Goal: Transaction & Acquisition: Purchase product/service

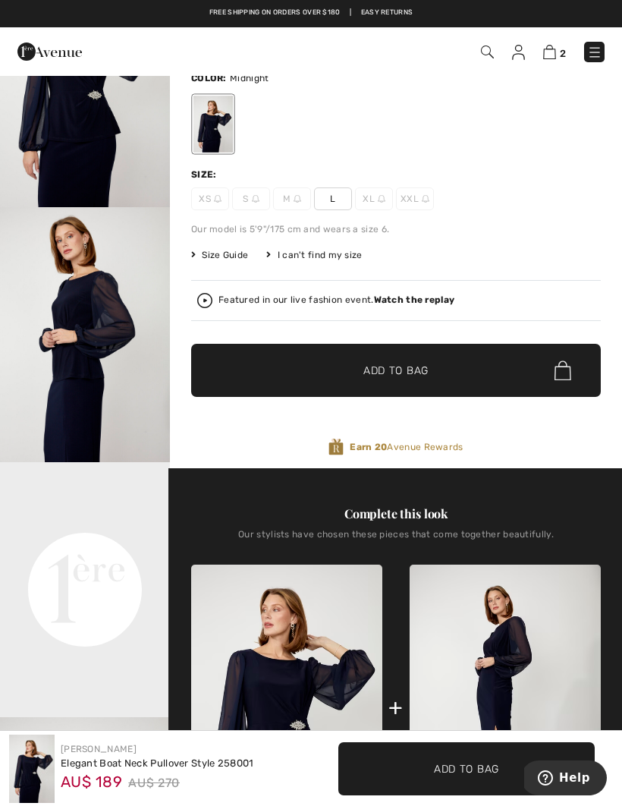
scroll to position [112, 0]
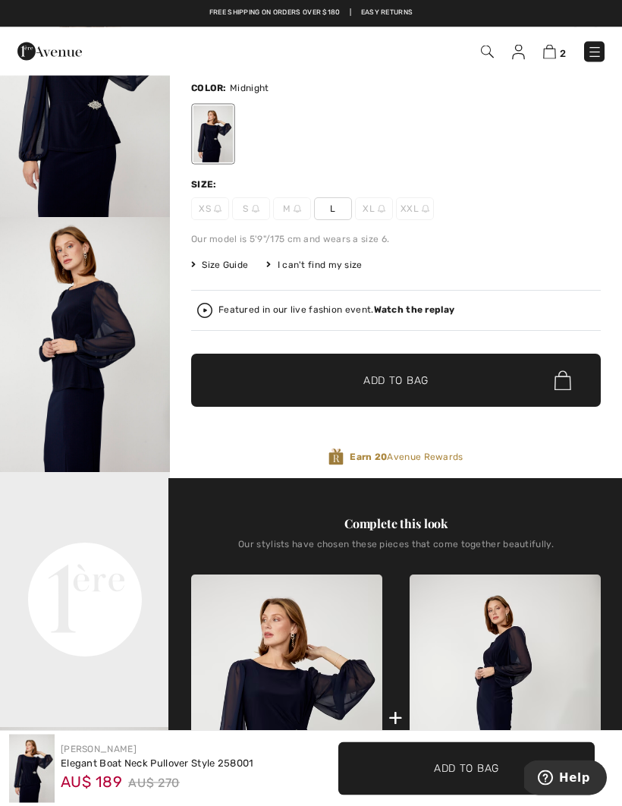
click at [338, 208] on span "L" at bounding box center [333, 209] width 38 height 23
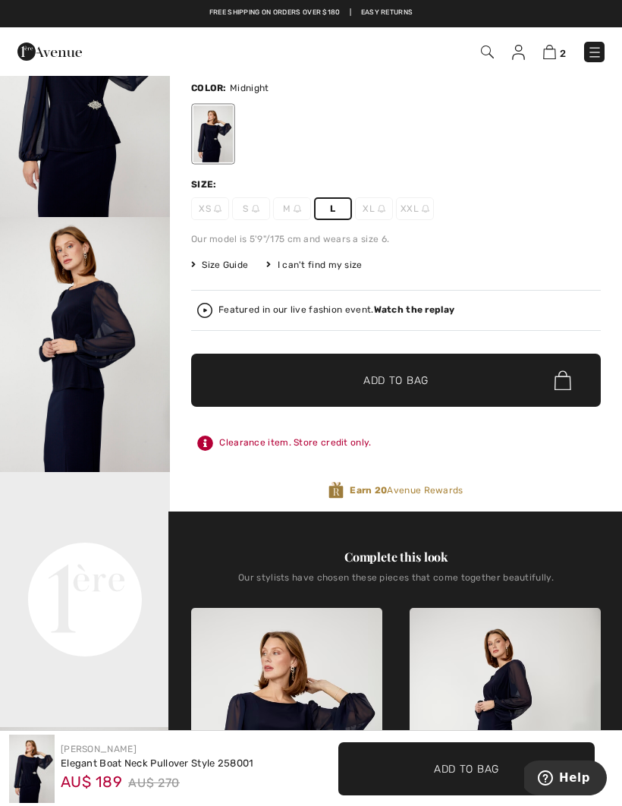
click at [408, 391] on span "✔ Added to Bag Add to Bag" at bounding box center [396, 380] width 410 height 53
click at [553, 52] on img at bounding box center [549, 52] width 13 height 14
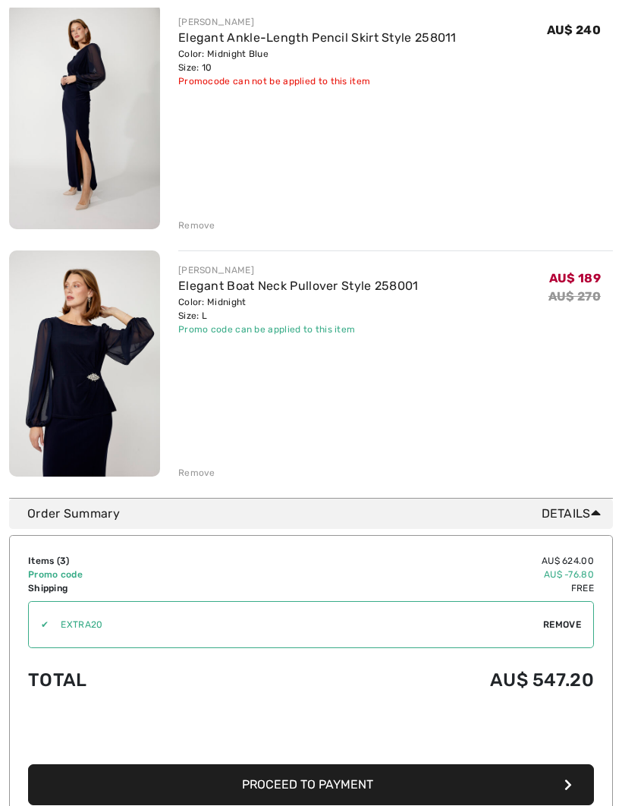
scroll to position [471, 0]
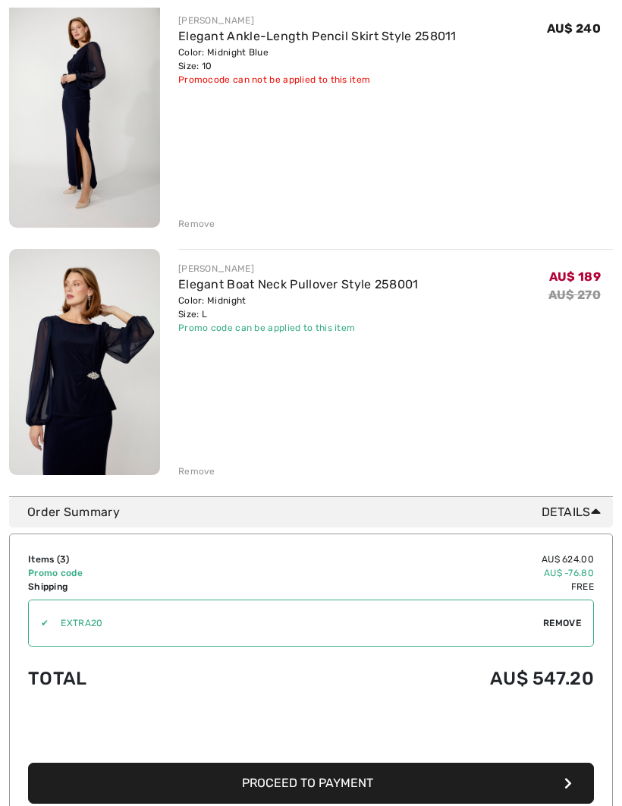
click at [611, 440] on div "FRANK LYMAN Elegant Boat Neck Pullover Style 258001 Color: Midnight Size: L Fin…" at bounding box center [395, 365] width 435 height 230
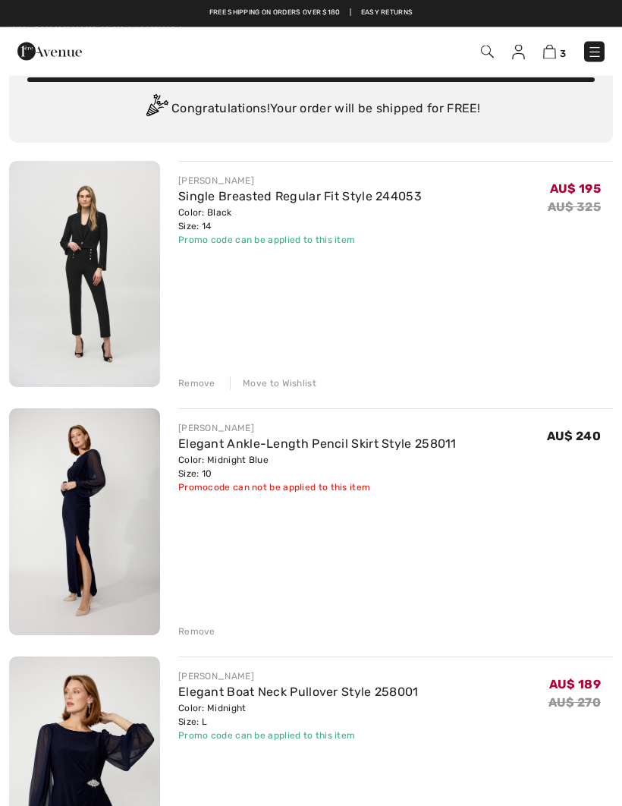
scroll to position [0, 0]
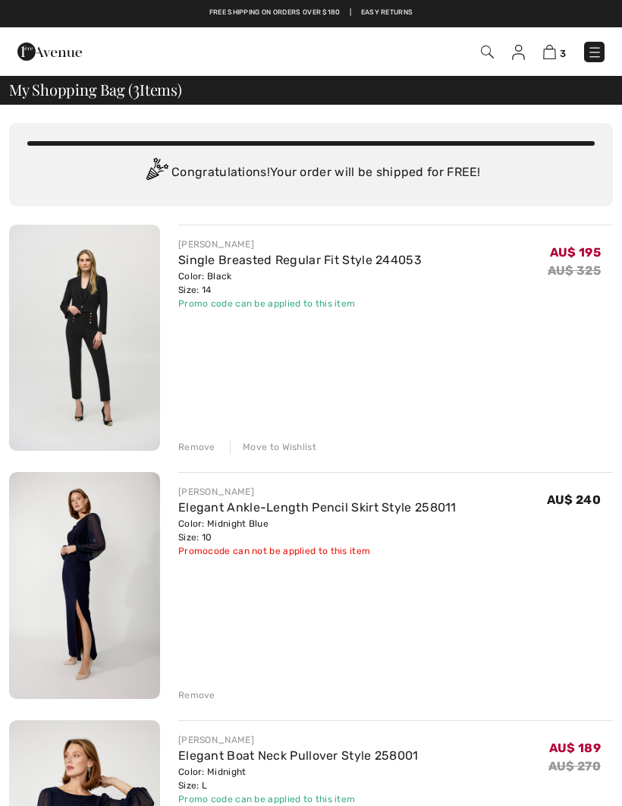
click at [519, 52] on img at bounding box center [518, 52] width 13 height 15
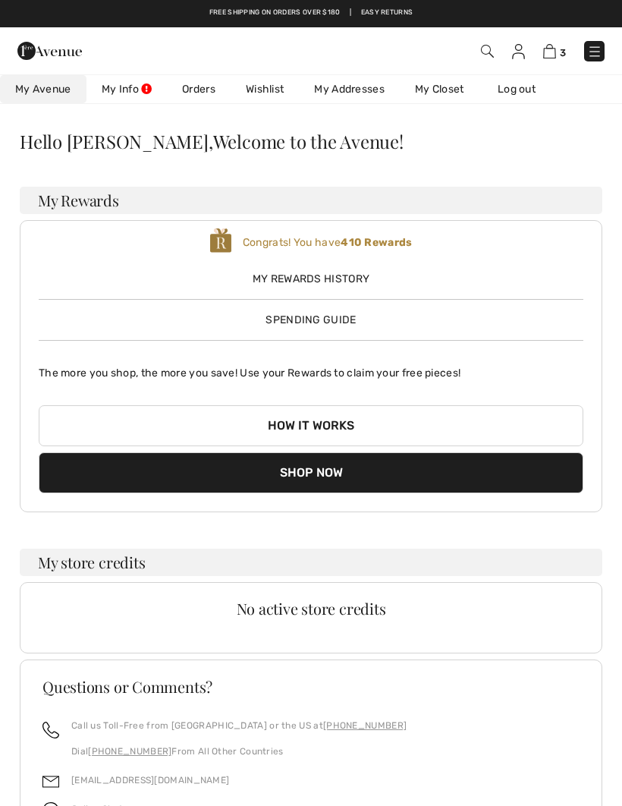
click at [288, 89] on link "Wishlist" at bounding box center [265, 89] width 68 height 28
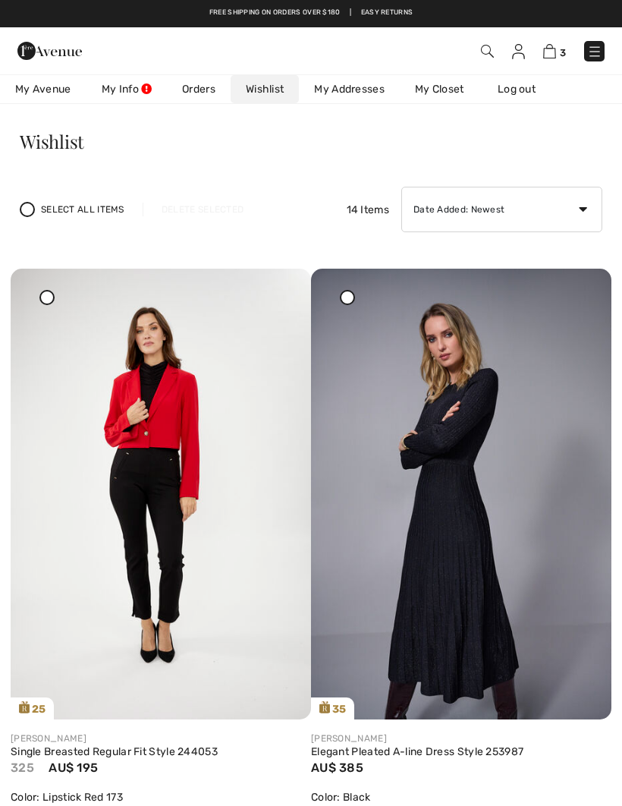
click at [598, 54] on img at bounding box center [594, 51] width 15 height 15
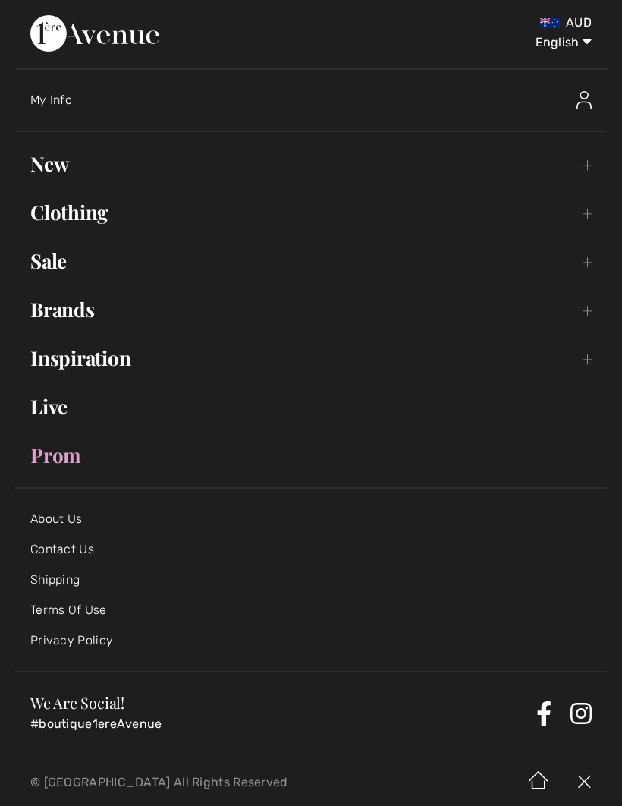
click at [65, 263] on link "Sale Toggle submenu" at bounding box center [311, 260] width 592 height 33
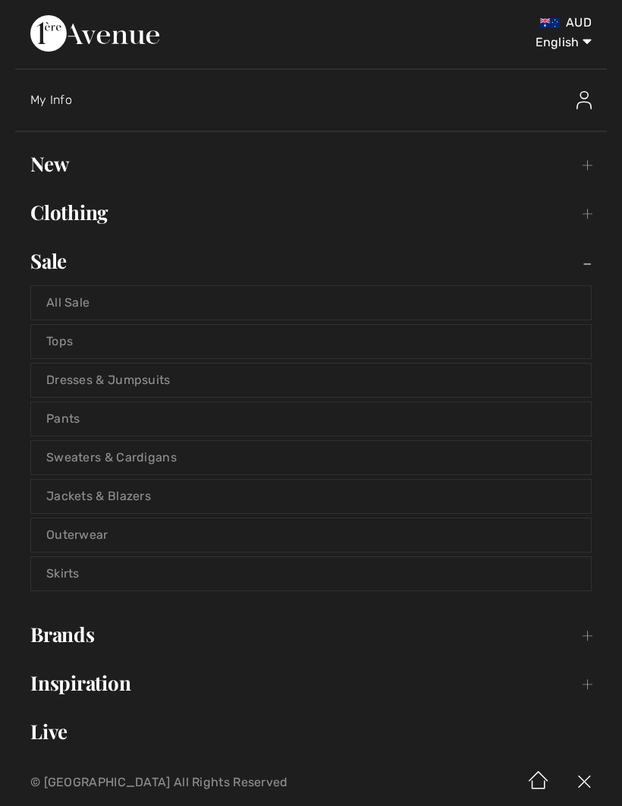
click at [71, 416] on link "Pants" at bounding box center [311, 418] width 560 height 33
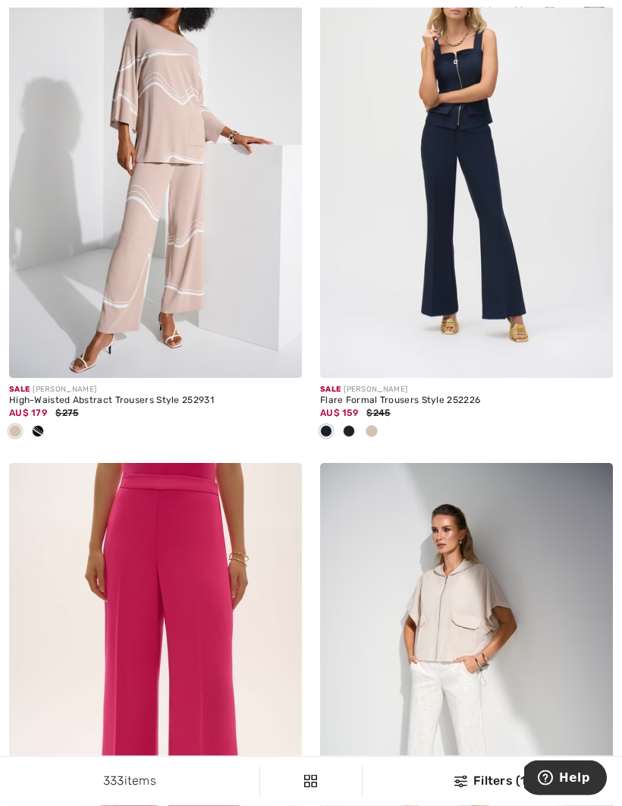
scroll to position [4512, 0]
click at [507, 295] on img at bounding box center [466, 158] width 293 height 439
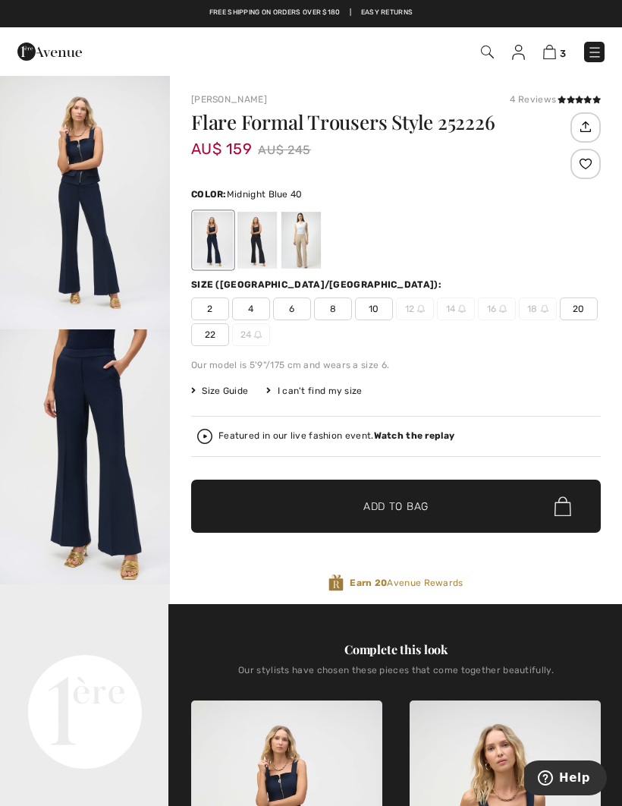
click at [574, 378] on div "Flare Formal Trousers Style 252226 AU$ 159 AU$ 245 Color: Midnight Blue 40 Size…" at bounding box center [396, 358] width 410 height 492
click at [376, 311] on span "10" at bounding box center [374, 308] width 38 height 23
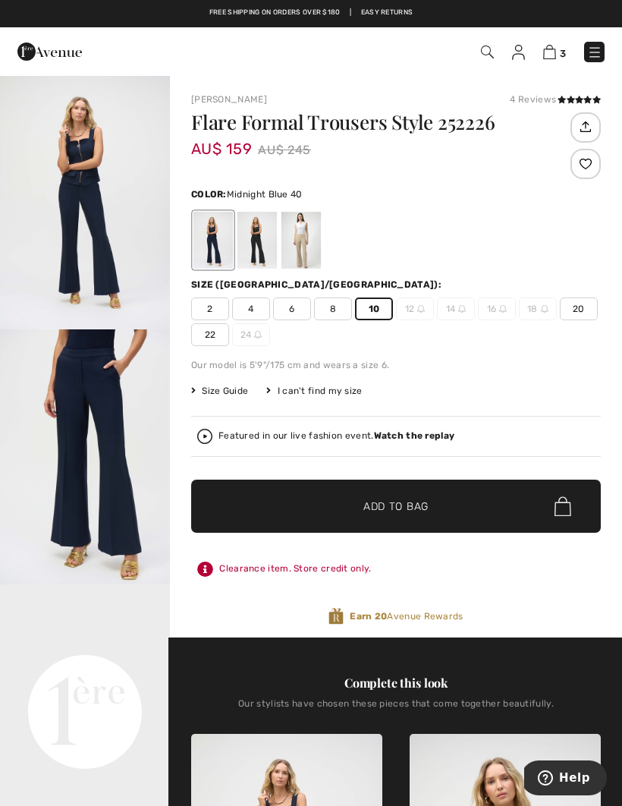
click at [394, 508] on span "Add to Bag" at bounding box center [396, 507] width 65 height 16
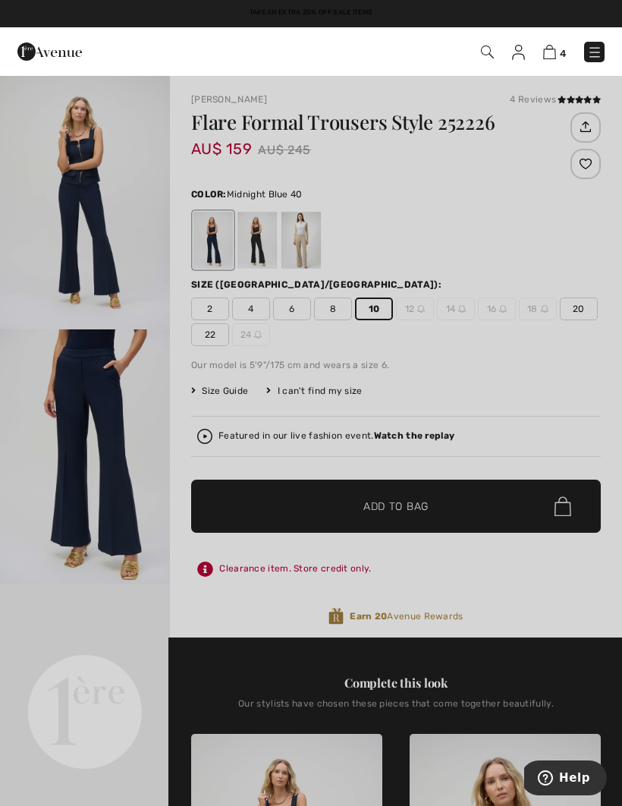
click at [30, 299] on div at bounding box center [311, 403] width 622 height 806
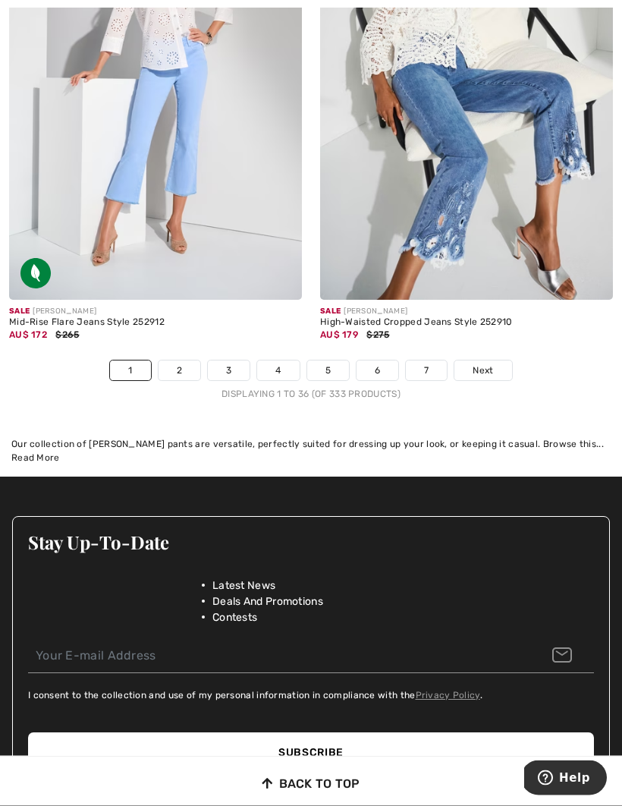
scroll to position [9275, 0]
click at [483, 367] on link "Next" at bounding box center [483, 370] width 57 height 20
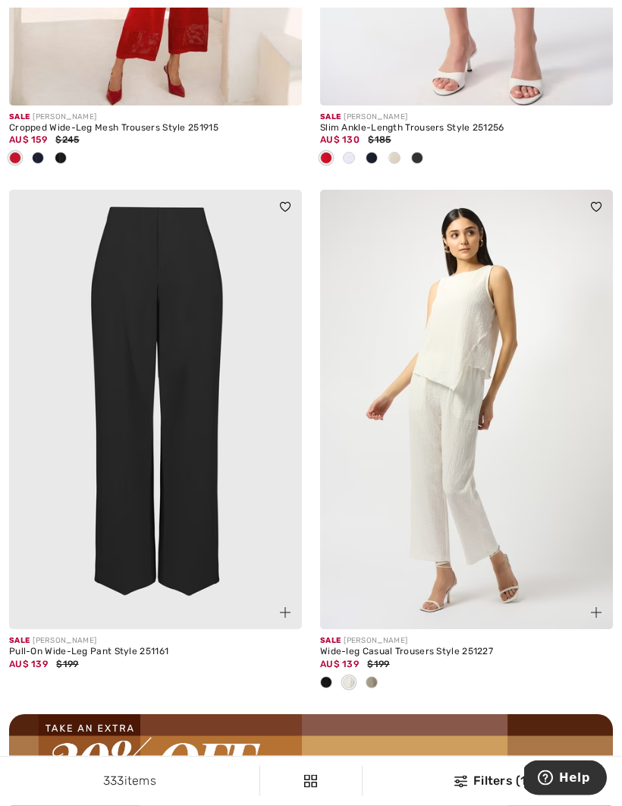
scroll to position [5831, 0]
click at [114, 647] on div "Pull-On Wide-Leg Pant Style 251161" at bounding box center [155, 652] width 293 height 11
click at [184, 518] on img at bounding box center [155, 409] width 293 height 439
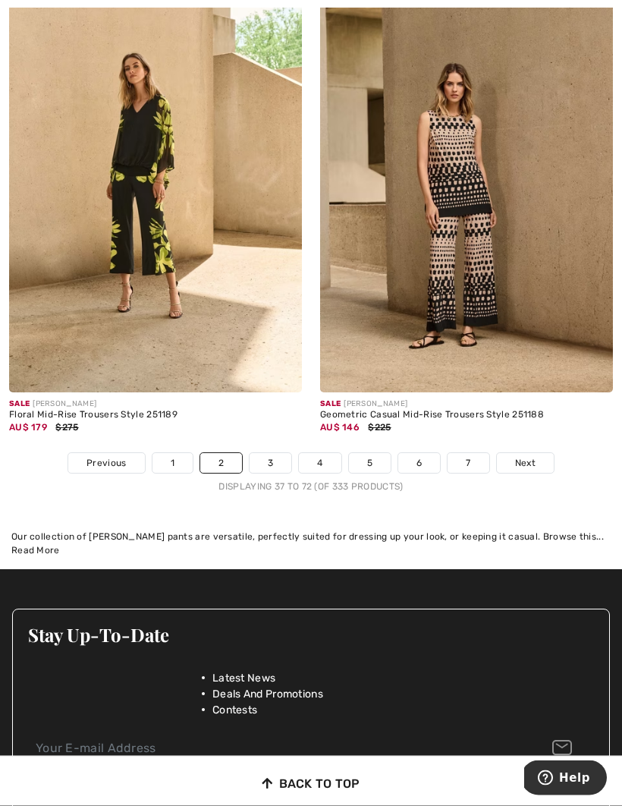
scroll to position [9306, 0]
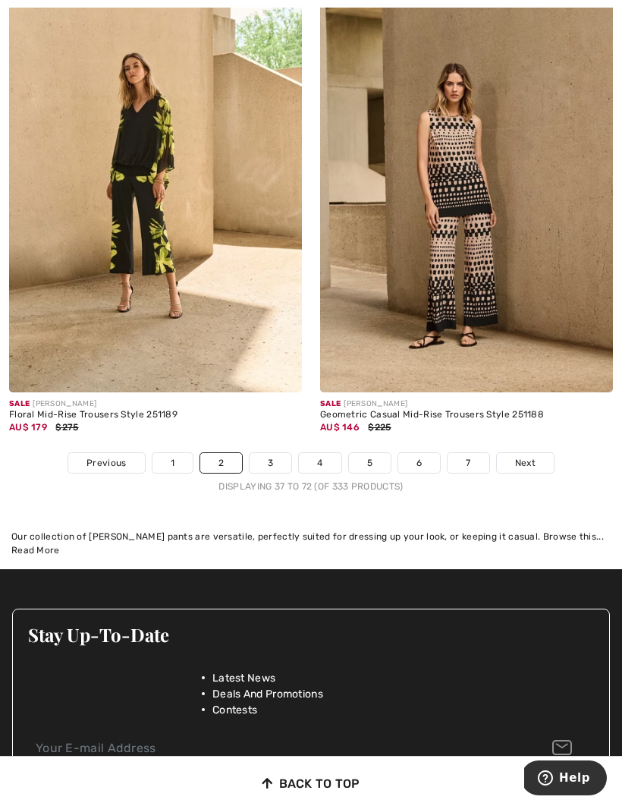
click at [268, 455] on link "3" at bounding box center [271, 463] width 42 height 20
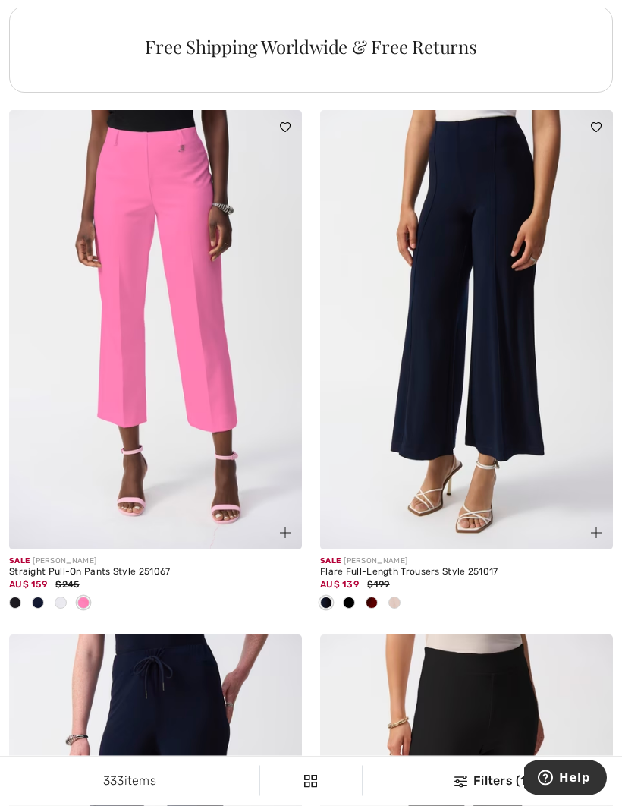
scroll to position [3265, 0]
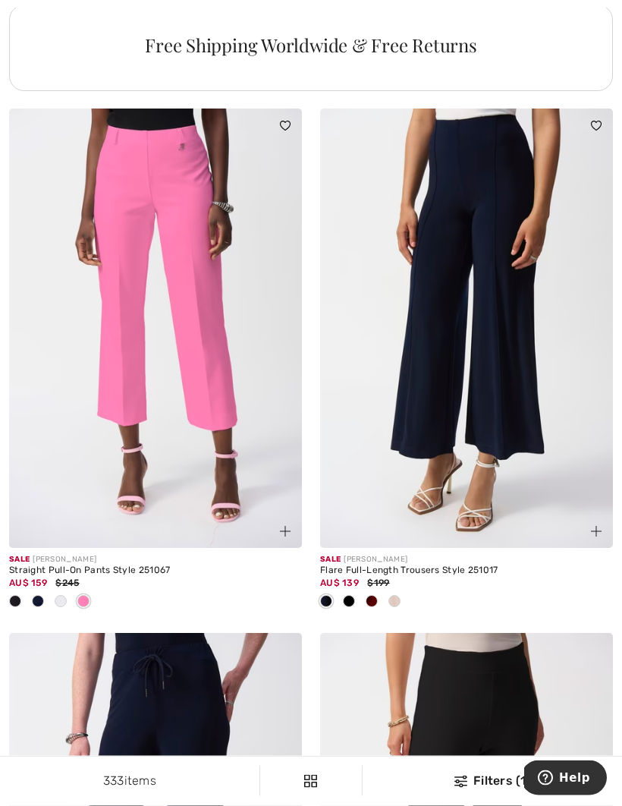
click at [436, 567] on div "Flare Full-Length Trousers Style 251017" at bounding box center [466, 571] width 293 height 11
click at [445, 566] on div "Flare Full-Length Trousers Style 251017" at bounding box center [466, 571] width 293 height 11
click at [537, 428] on img at bounding box center [466, 328] width 293 height 439
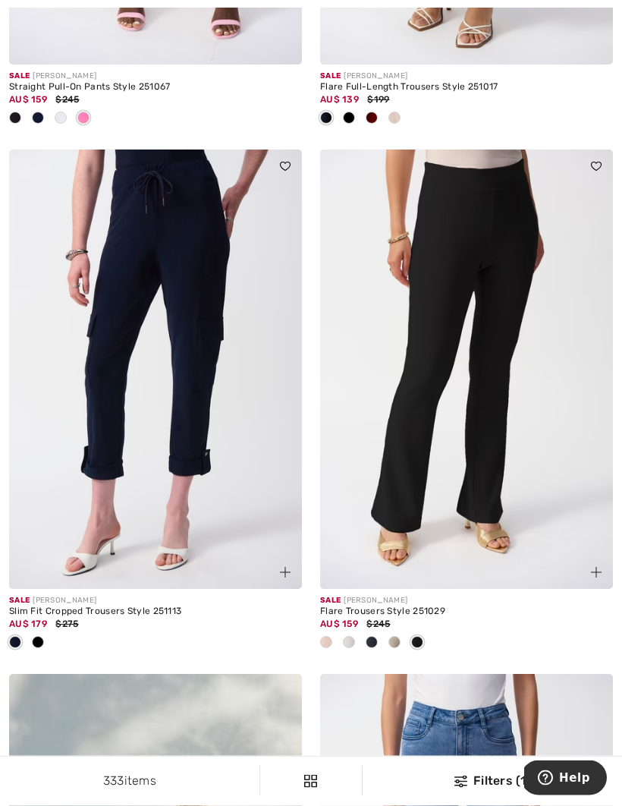
scroll to position [3752, 0]
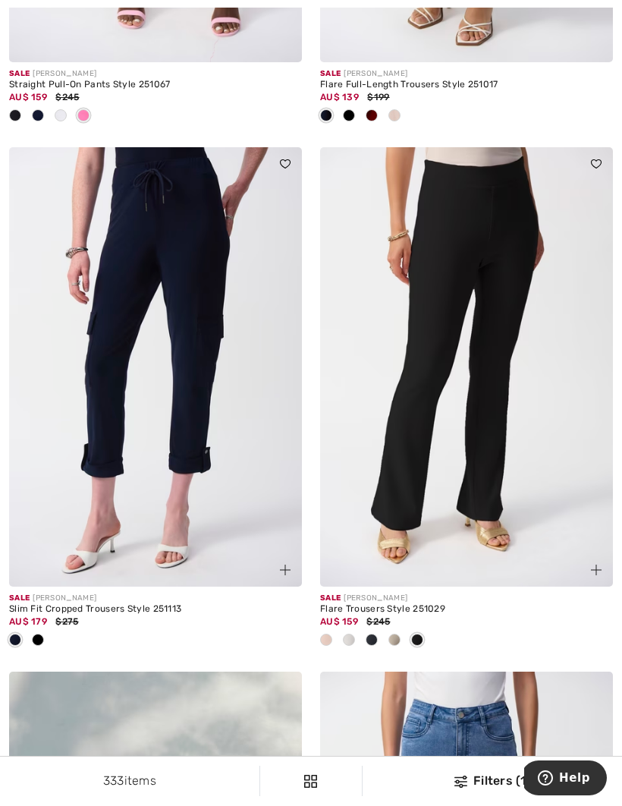
click at [486, 444] on img at bounding box center [466, 366] width 293 height 439
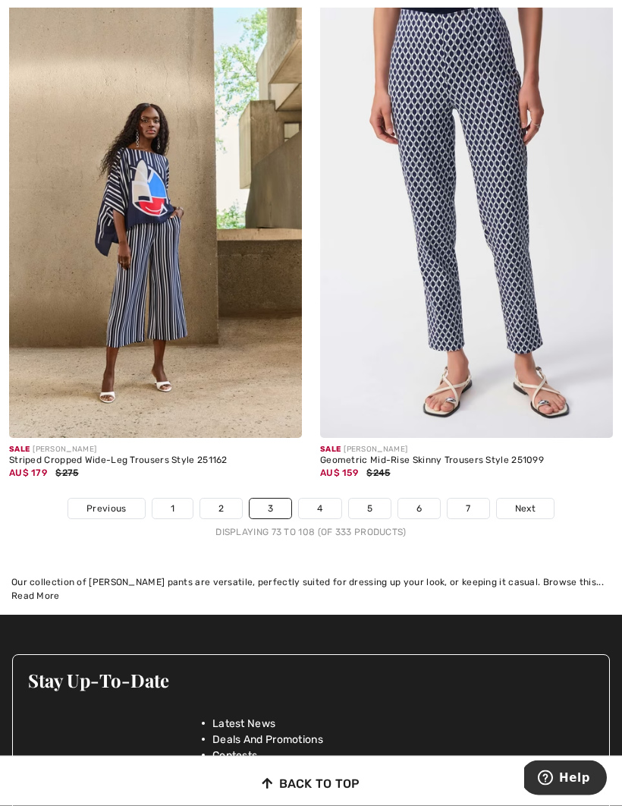
scroll to position [9085, 0]
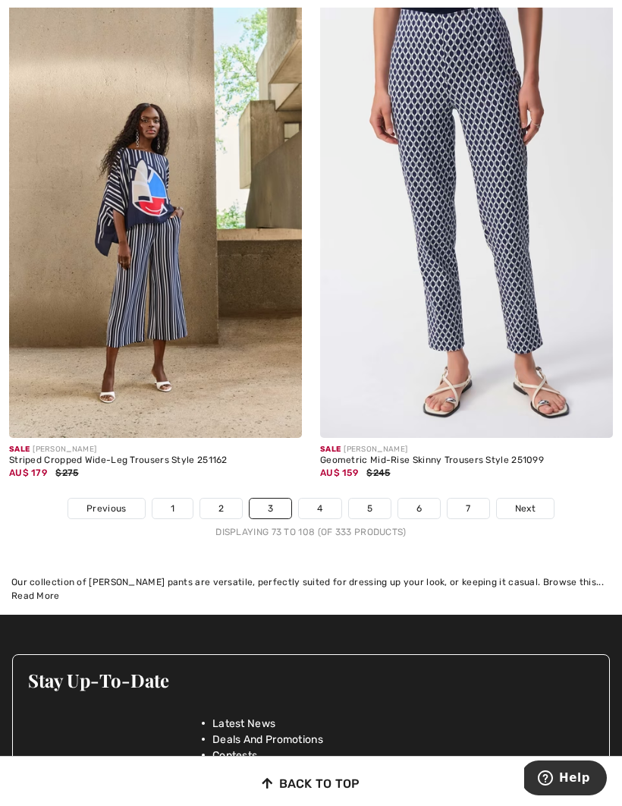
click at [534, 502] on span "Next" at bounding box center [525, 509] width 20 height 14
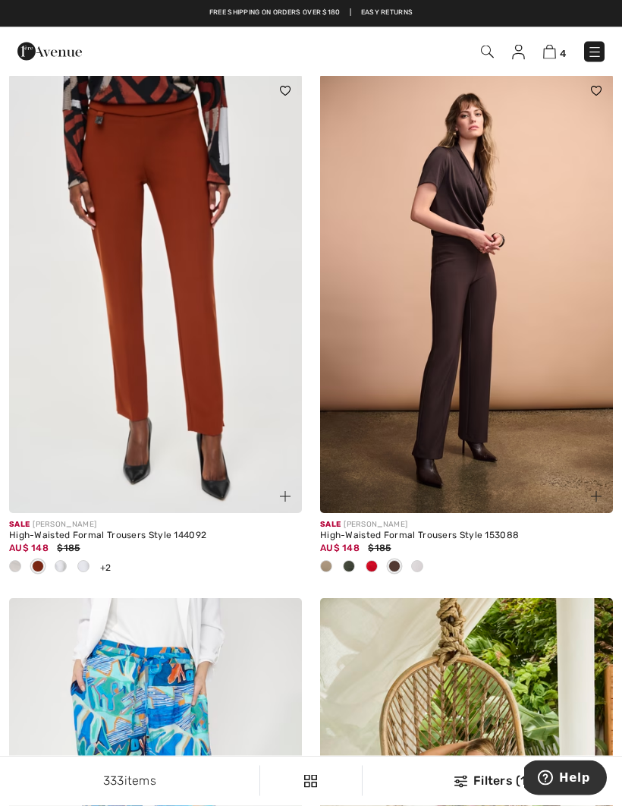
scroll to position [2199, 0]
click at [521, 411] on img at bounding box center [466, 293] width 293 height 439
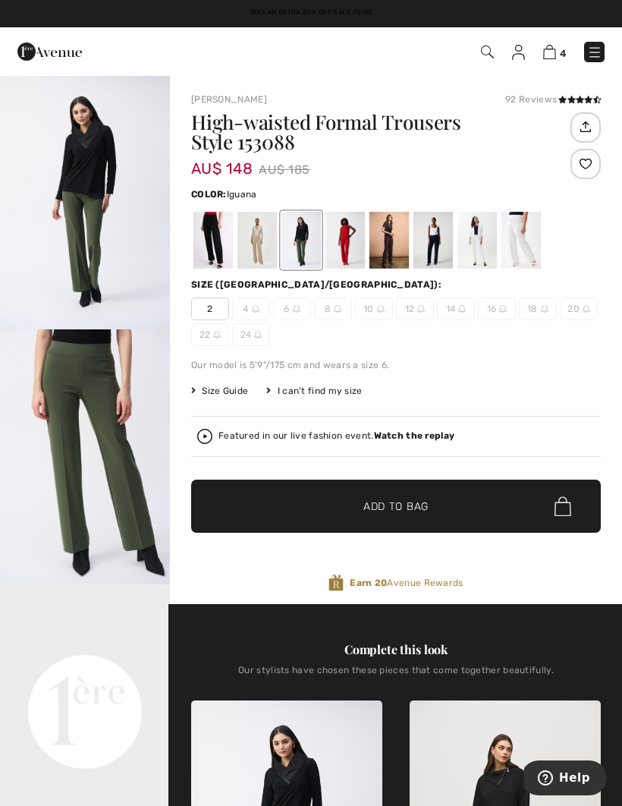
click at [347, 248] on div at bounding box center [345, 240] width 39 height 57
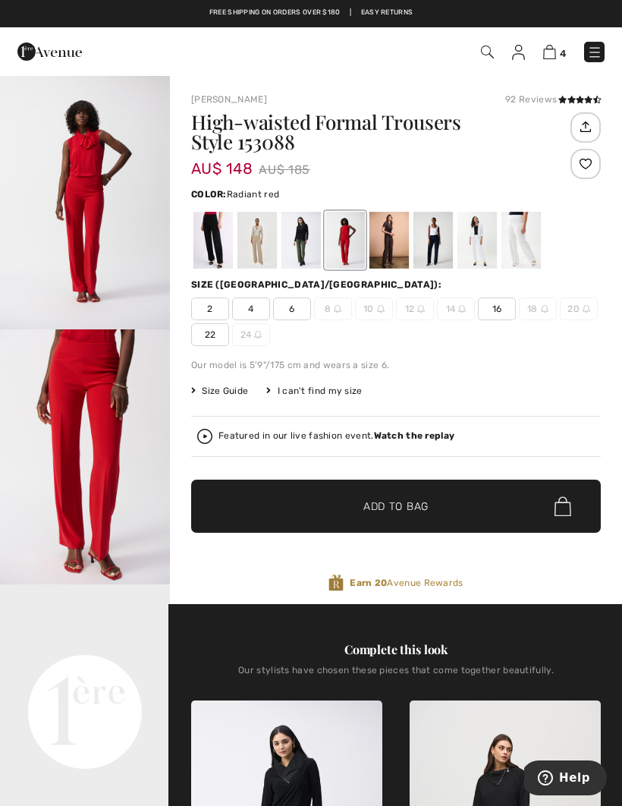
click at [205, 241] on div at bounding box center [213, 240] width 39 height 57
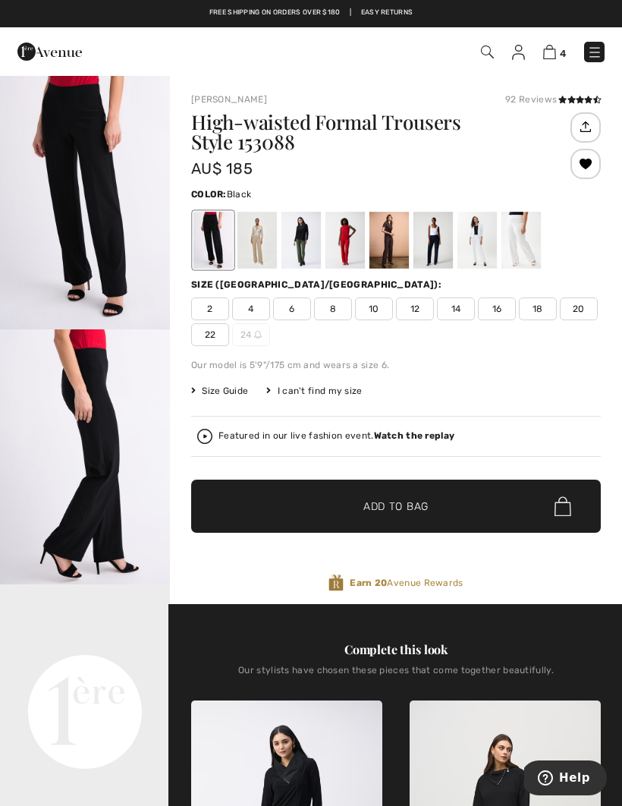
click at [260, 242] on div at bounding box center [257, 240] width 39 height 57
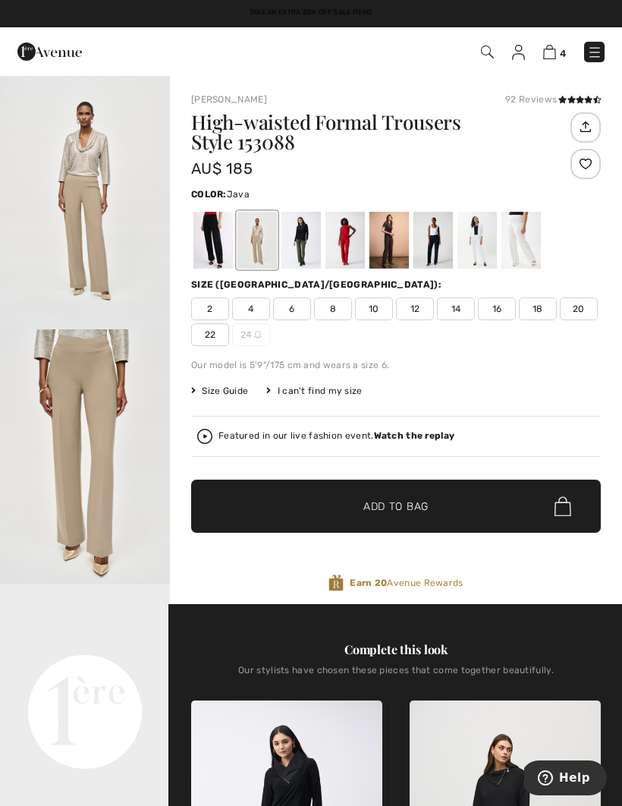
click at [299, 243] on div at bounding box center [301, 240] width 39 height 57
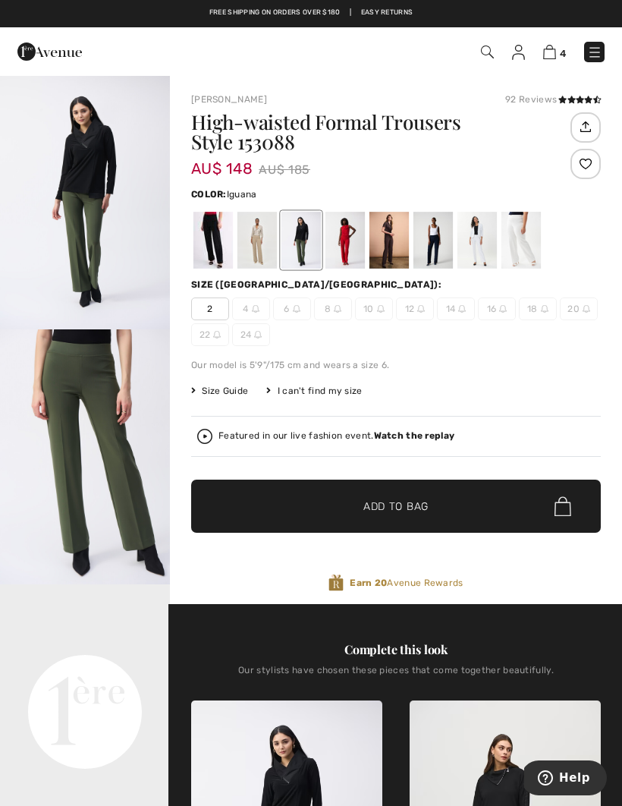
click at [395, 244] on div at bounding box center [389, 240] width 39 height 57
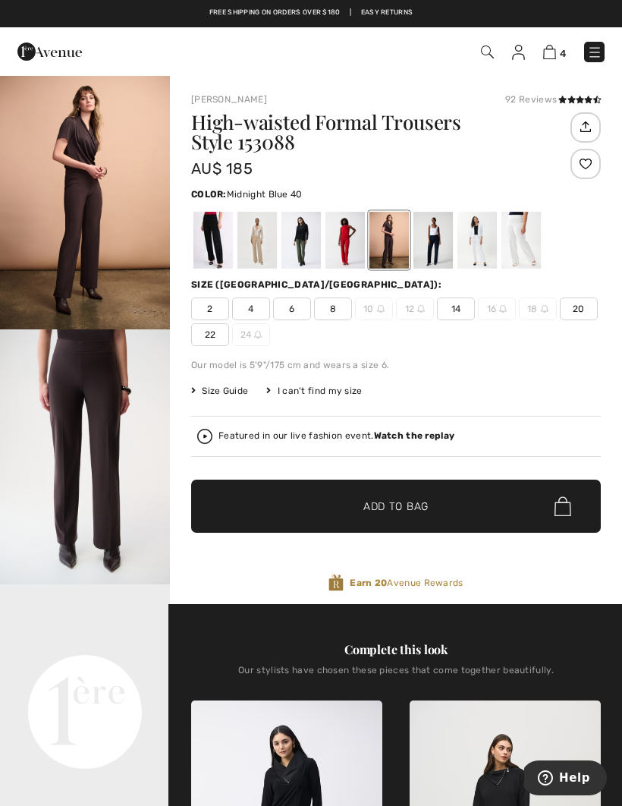
click at [439, 247] on div at bounding box center [433, 240] width 39 height 57
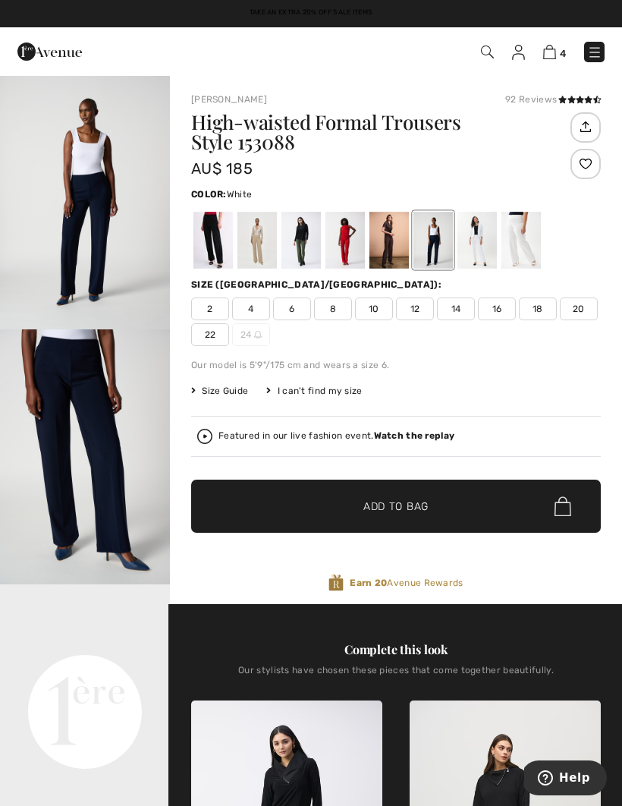
click at [491, 238] on div at bounding box center [477, 240] width 39 height 57
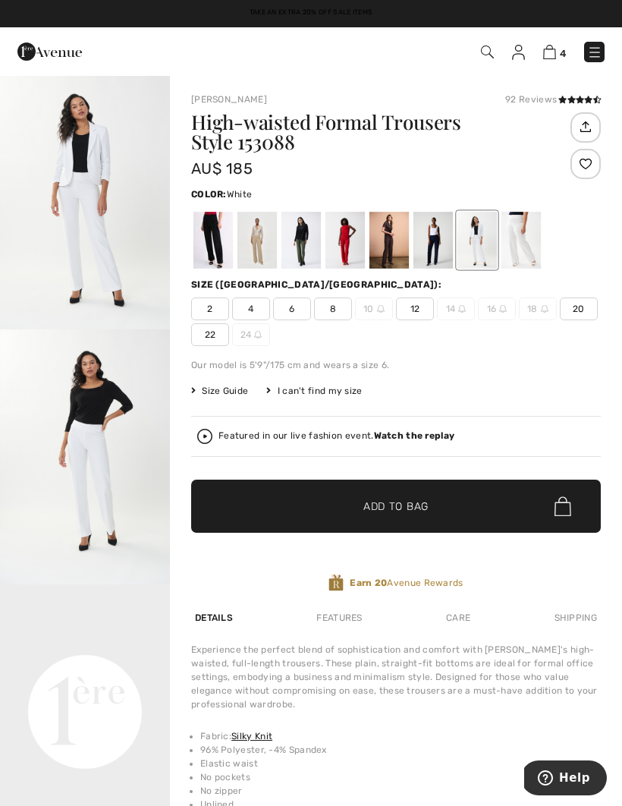
click at [531, 239] on div at bounding box center [521, 240] width 39 height 57
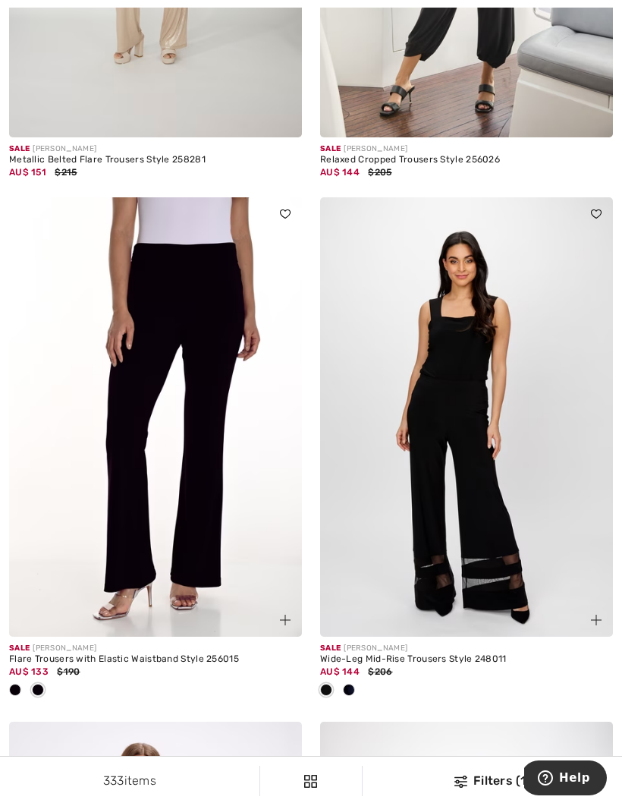
scroll to position [7939, 0]
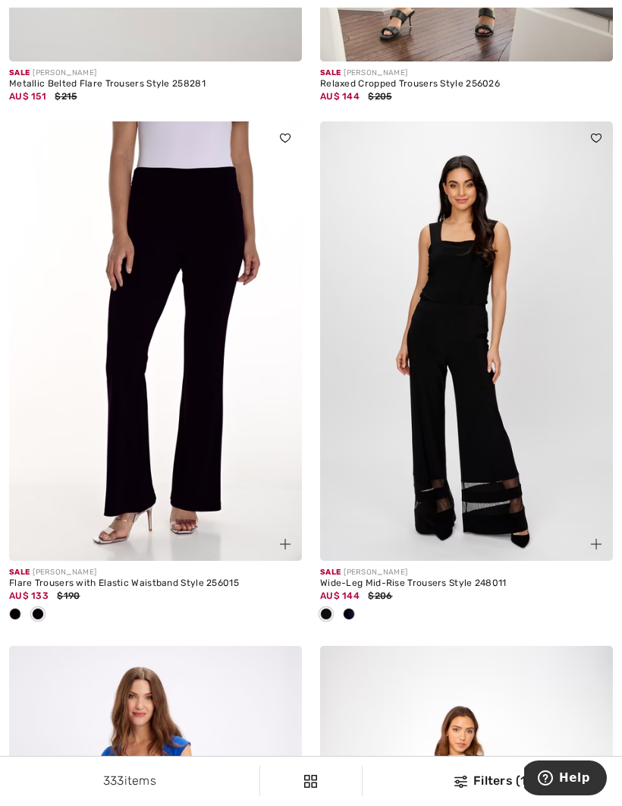
click at [202, 483] on img at bounding box center [155, 340] width 293 height 439
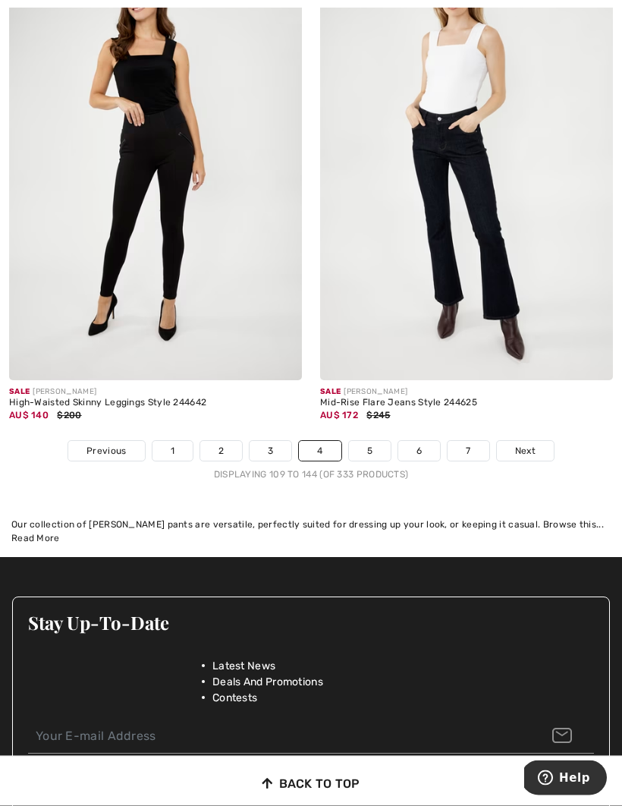
scroll to position [9145, 0]
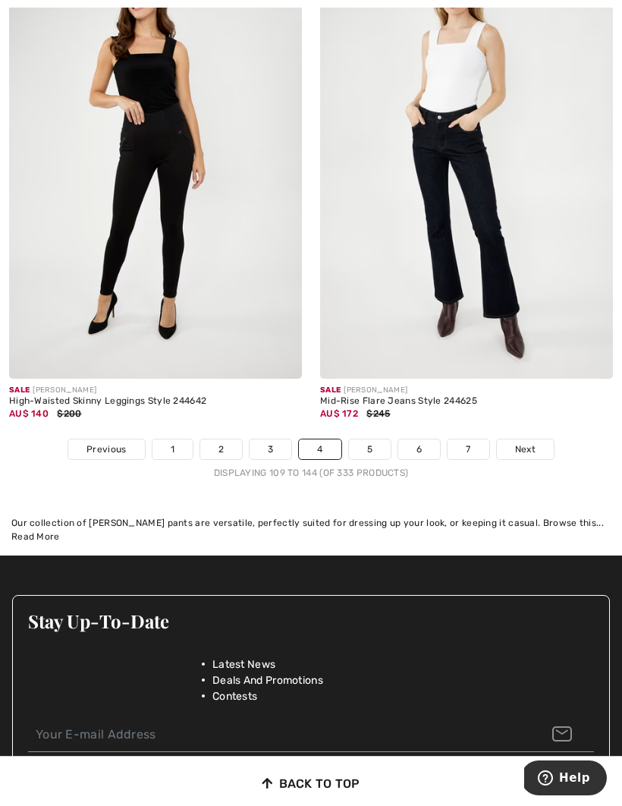
click at [535, 288] on img at bounding box center [466, 158] width 293 height 439
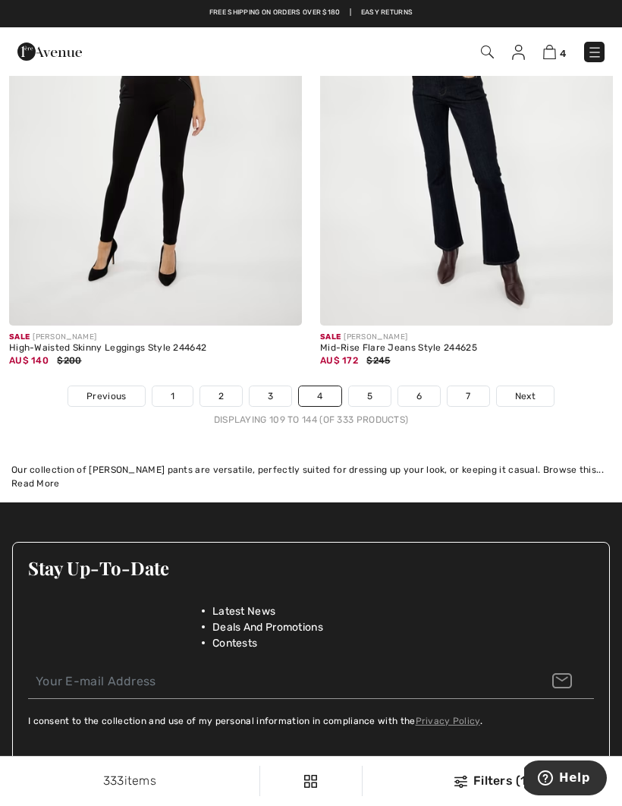
click at [537, 389] on link "Next" at bounding box center [525, 396] width 57 height 20
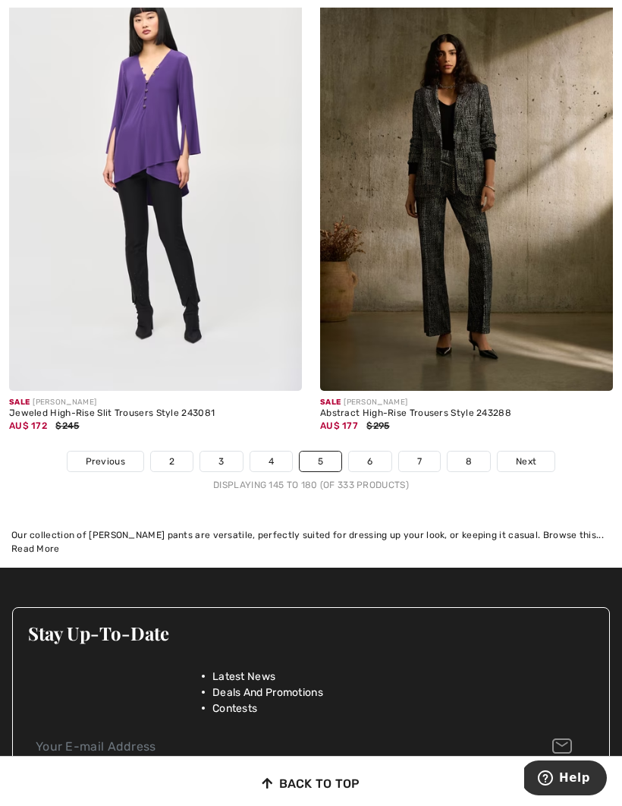
scroll to position [9040, 0]
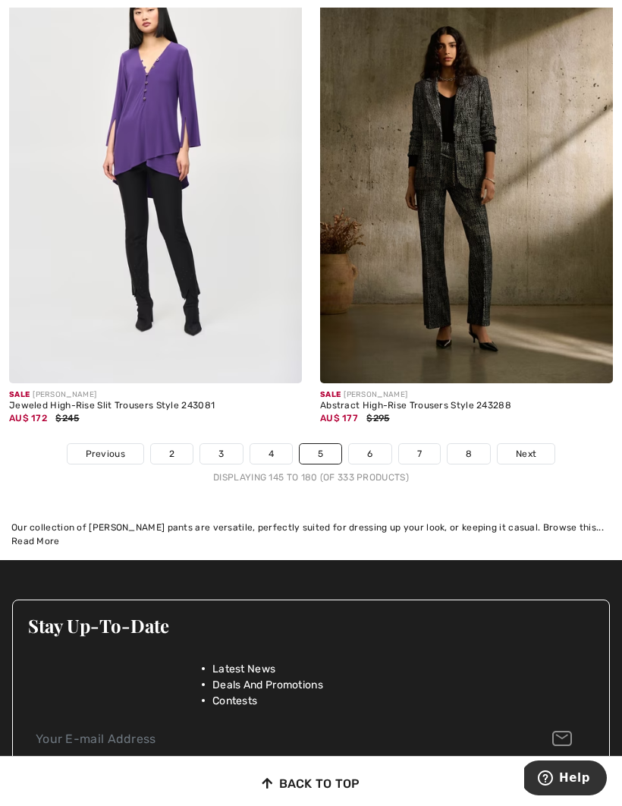
click at [533, 447] on span "Next" at bounding box center [526, 454] width 20 height 14
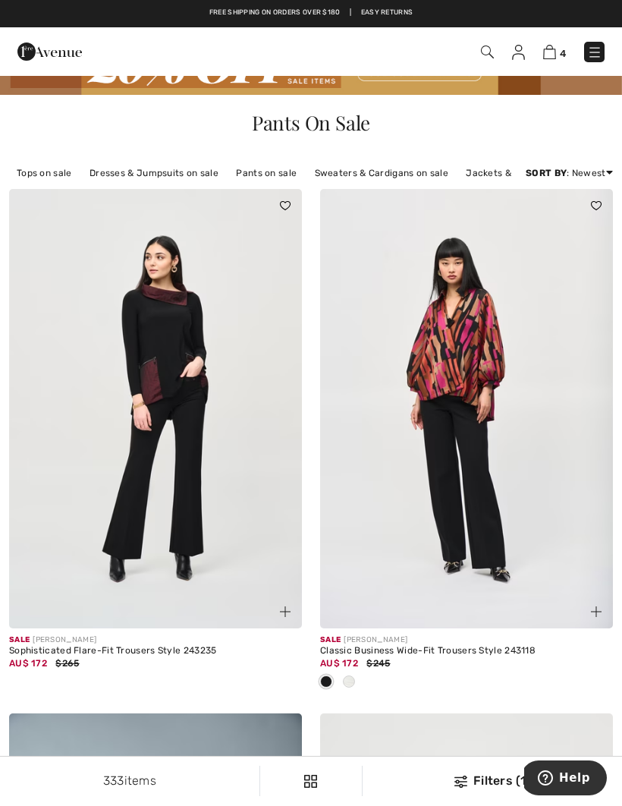
scroll to position [48, 0]
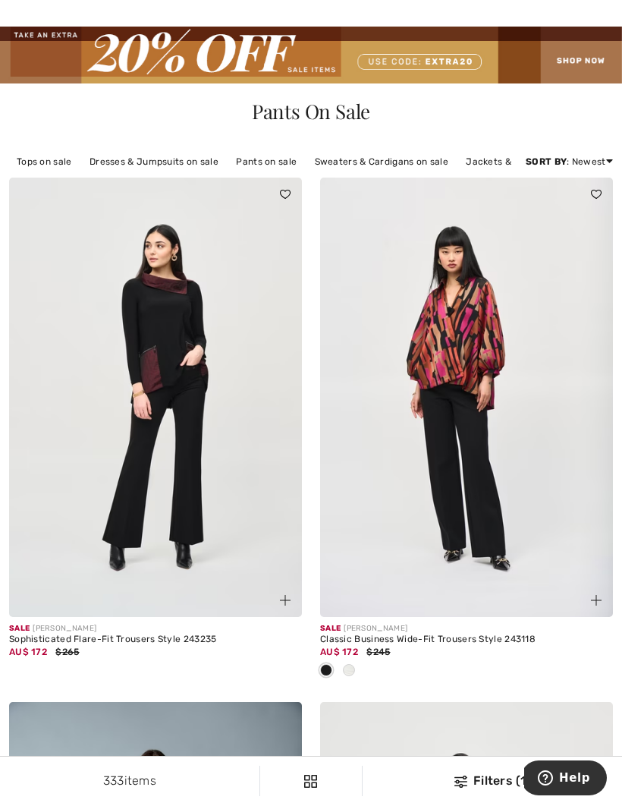
click at [525, 499] on img at bounding box center [466, 397] width 293 height 439
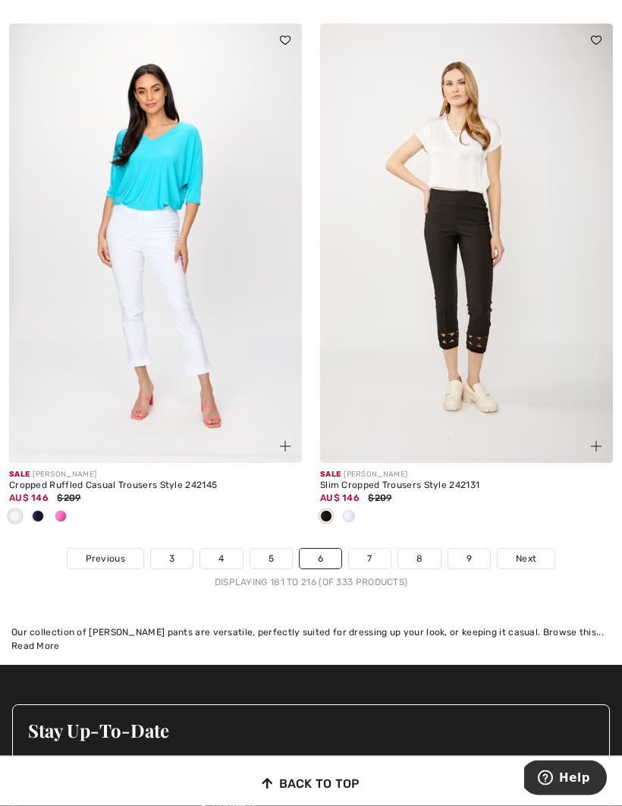
scroll to position [8933, 0]
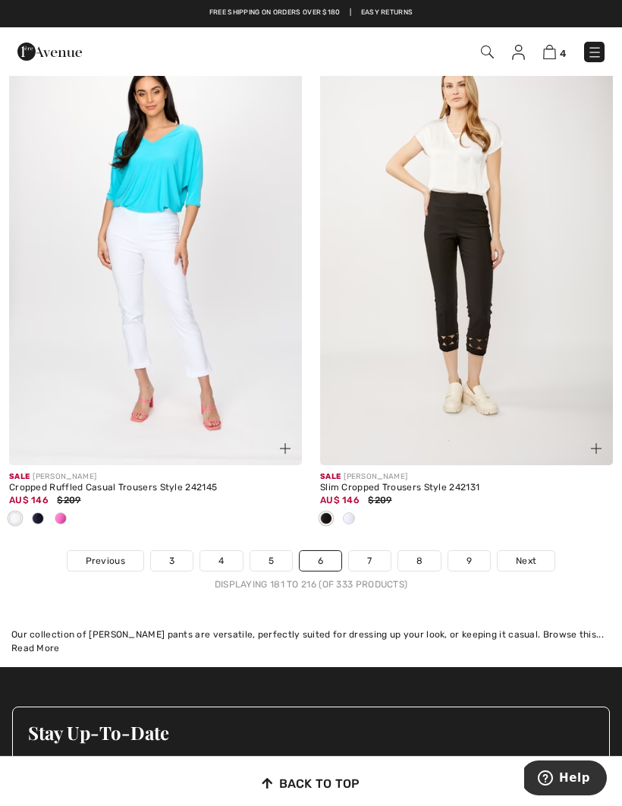
click at [558, 47] on link "4" at bounding box center [554, 51] width 23 height 18
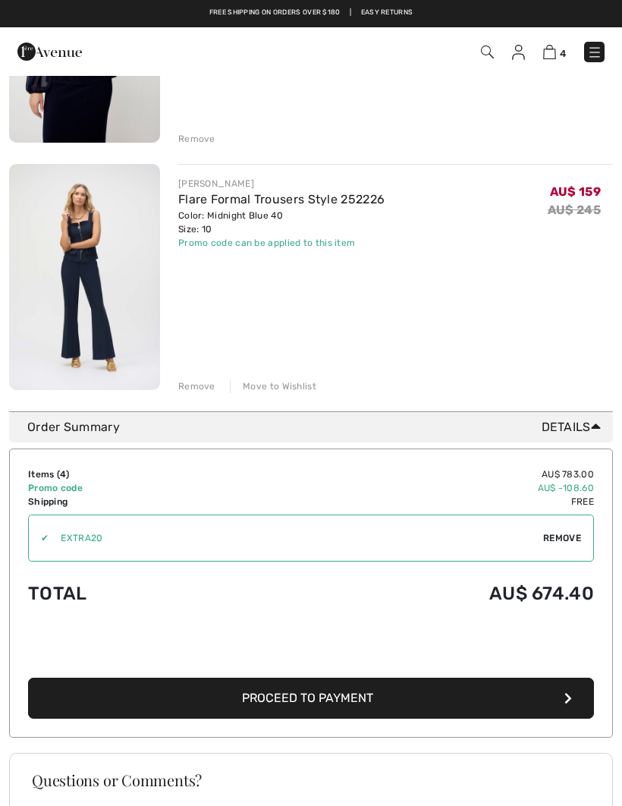
scroll to position [803, 0]
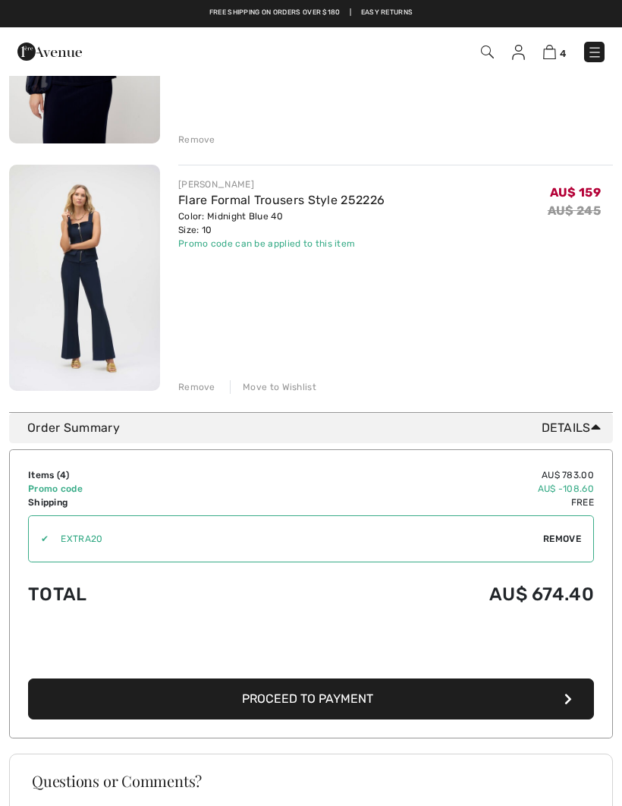
click at [81, 269] on img at bounding box center [84, 278] width 151 height 226
click at [239, 203] on link "Flare Formal Trousers Style 252226" at bounding box center [281, 200] width 206 height 14
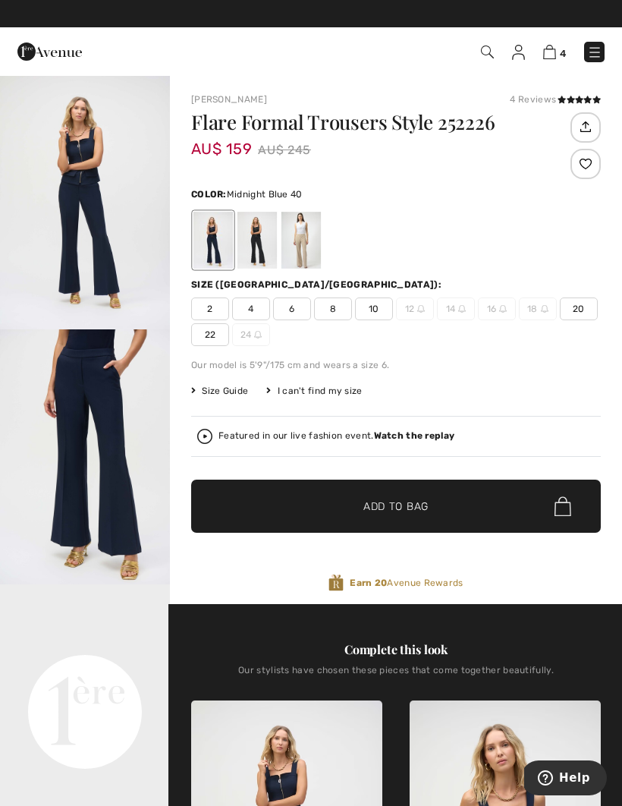
click at [555, 57] on img at bounding box center [549, 52] width 13 height 14
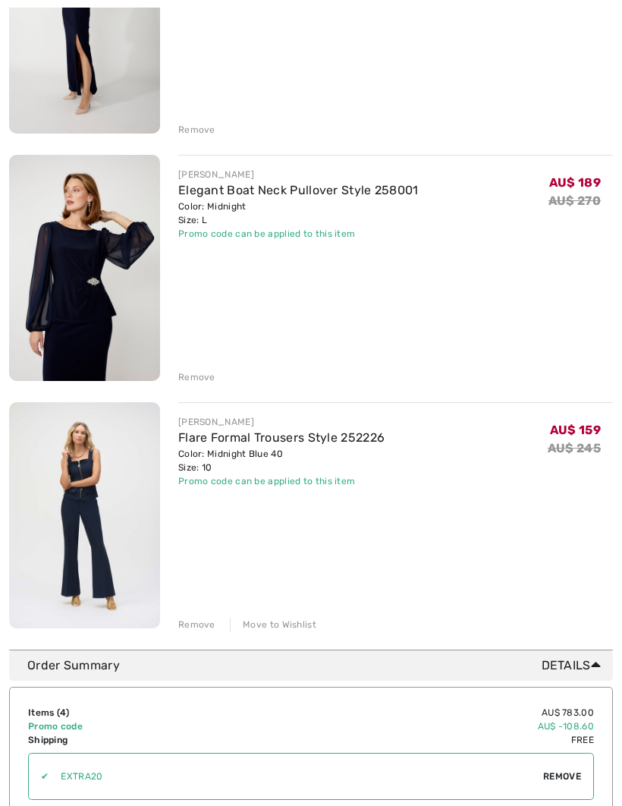
scroll to position [582, 0]
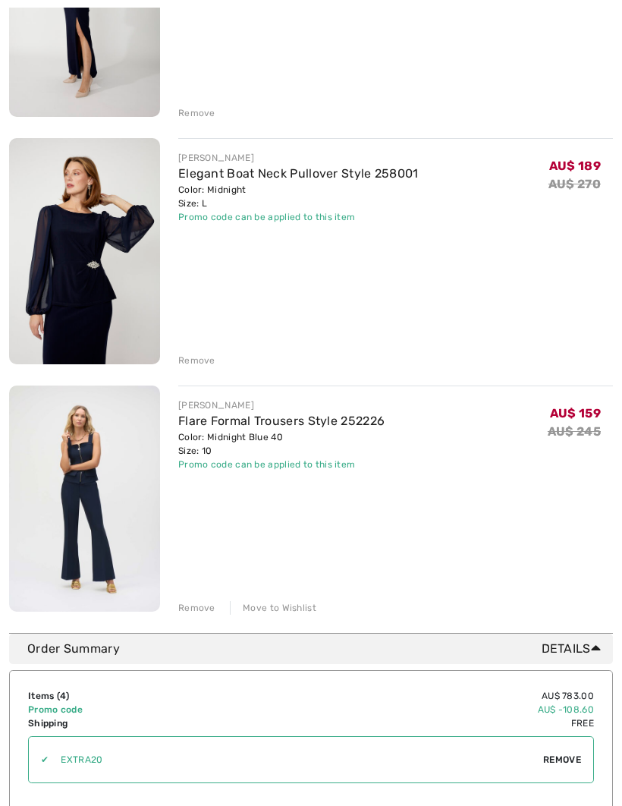
click at [260, 425] on link "Flare Formal Trousers Style 252226" at bounding box center [281, 421] width 206 height 14
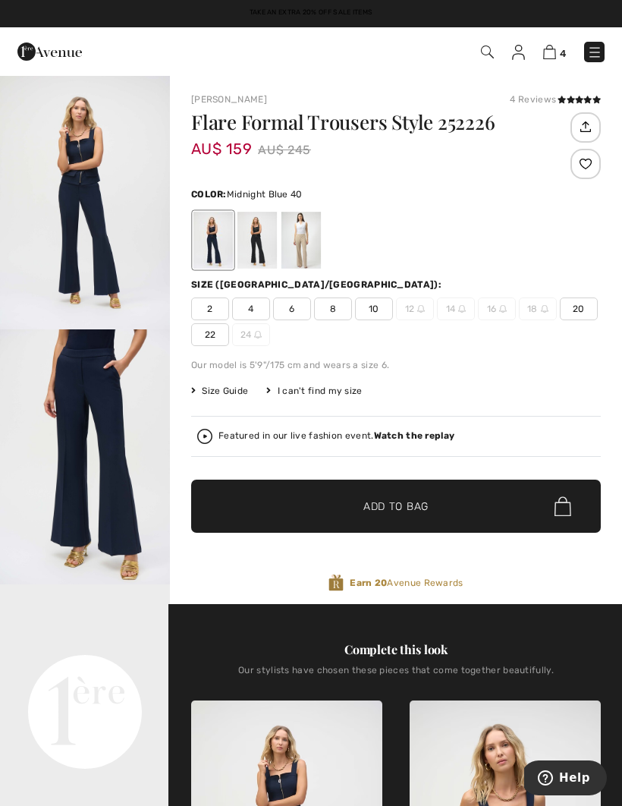
click at [376, 310] on span "10" at bounding box center [374, 308] width 38 height 23
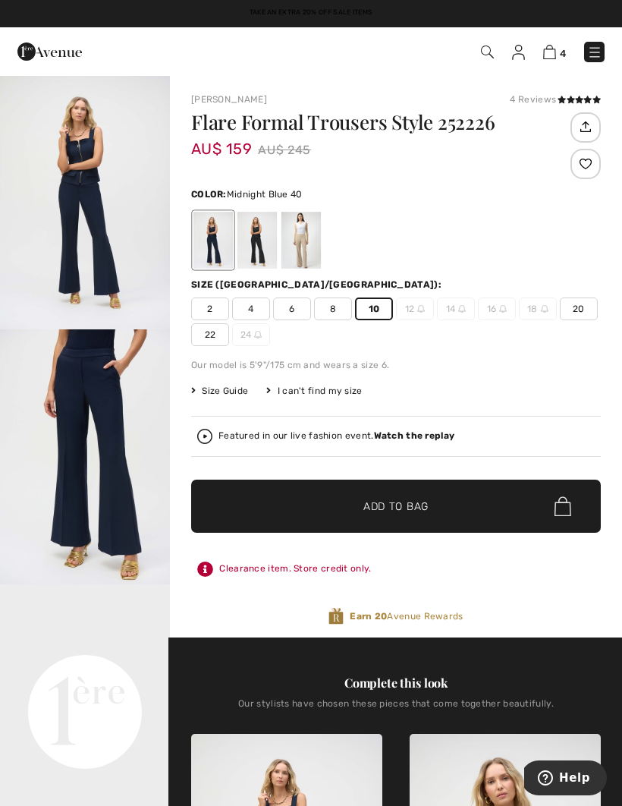
click at [588, 171] on div at bounding box center [586, 164] width 30 height 30
click at [556, 53] on img at bounding box center [549, 52] width 13 height 14
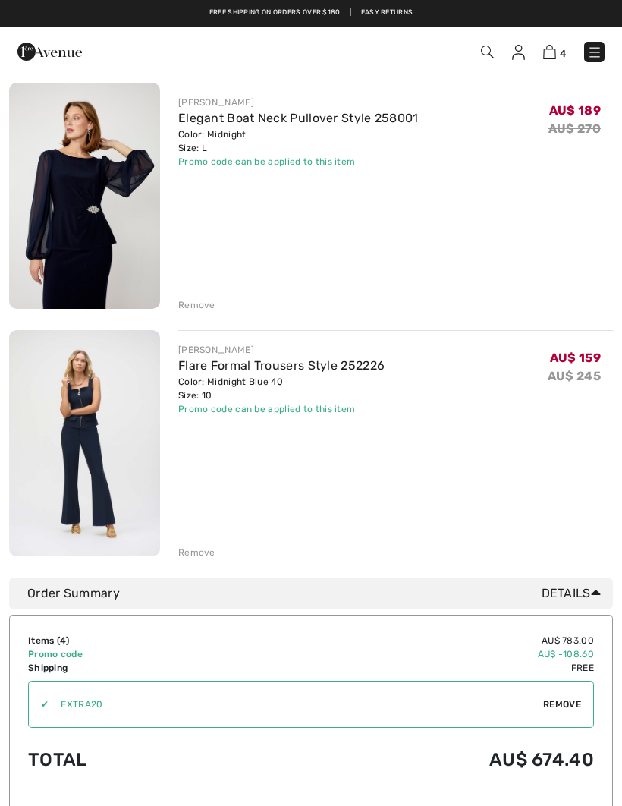
scroll to position [632, 0]
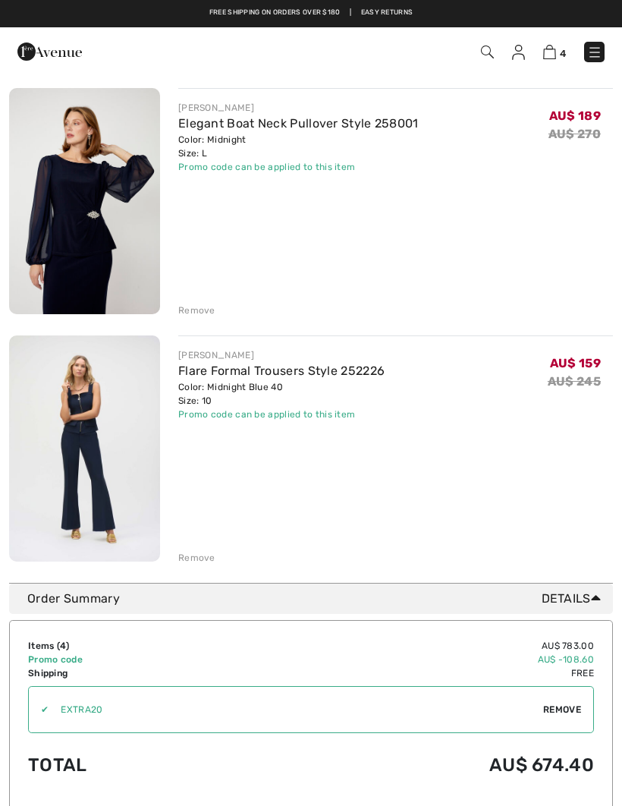
click at [198, 561] on div "Remove" at bounding box center [196, 558] width 37 height 14
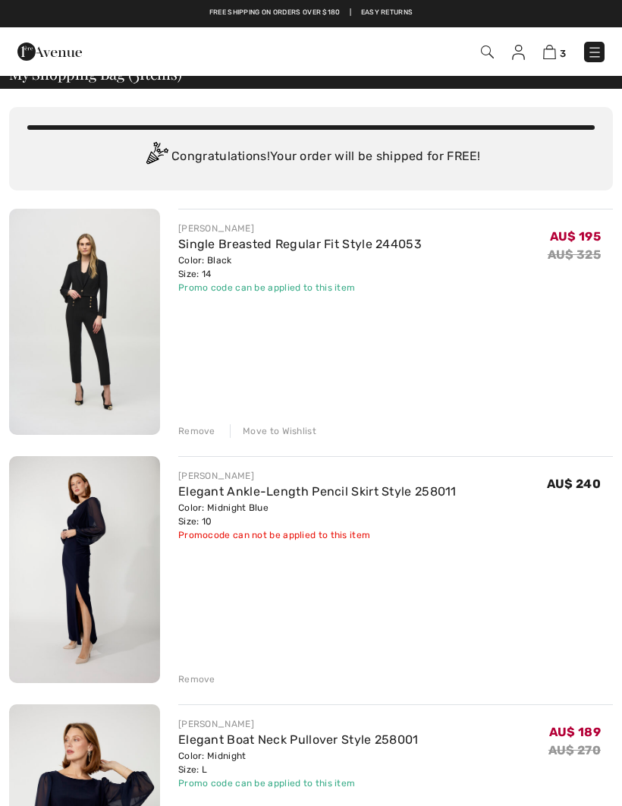
scroll to position [0, 0]
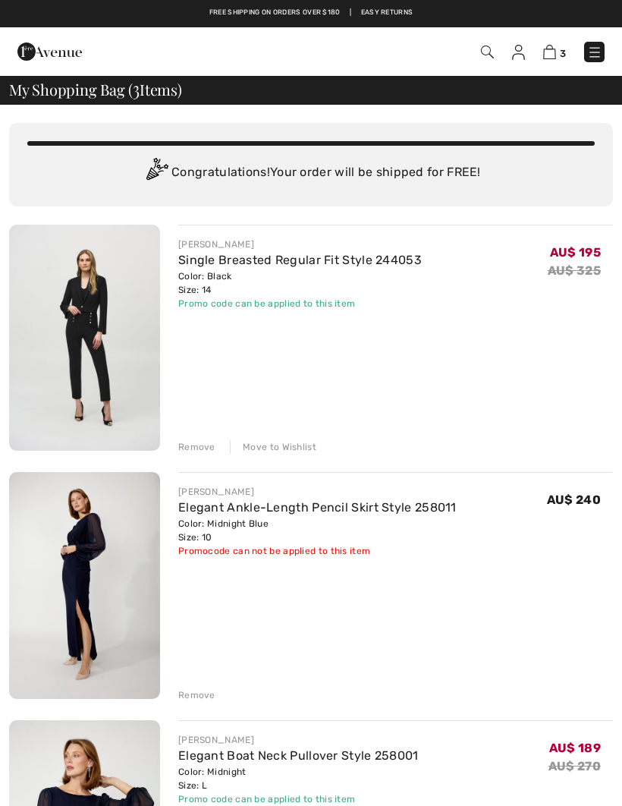
click at [250, 264] on link "Single Breasted Regular Fit Style 244053" at bounding box center [300, 260] width 244 height 14
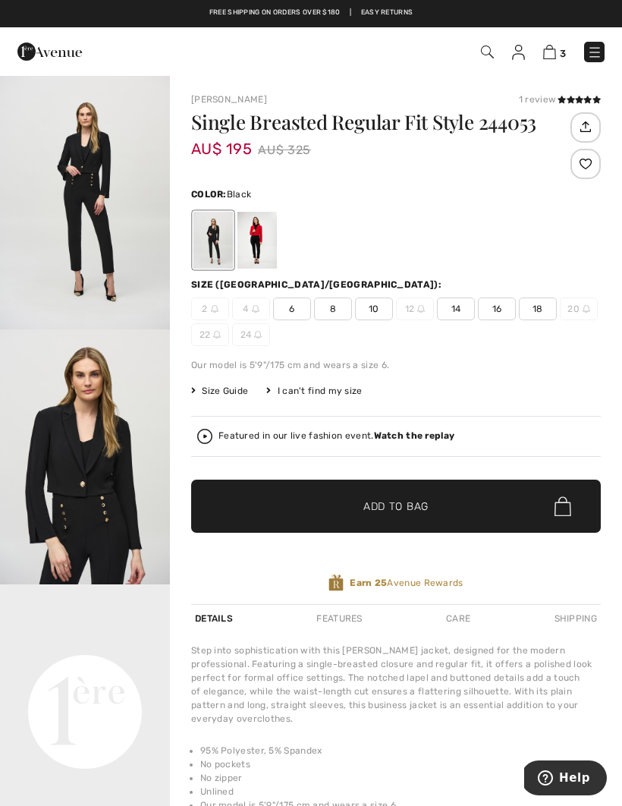
click at [552, 50] on img at bounding box center [549, 52] width 13 height 14
click at [594, 171] on div at bounding box center [586, 164] width 30 height 30
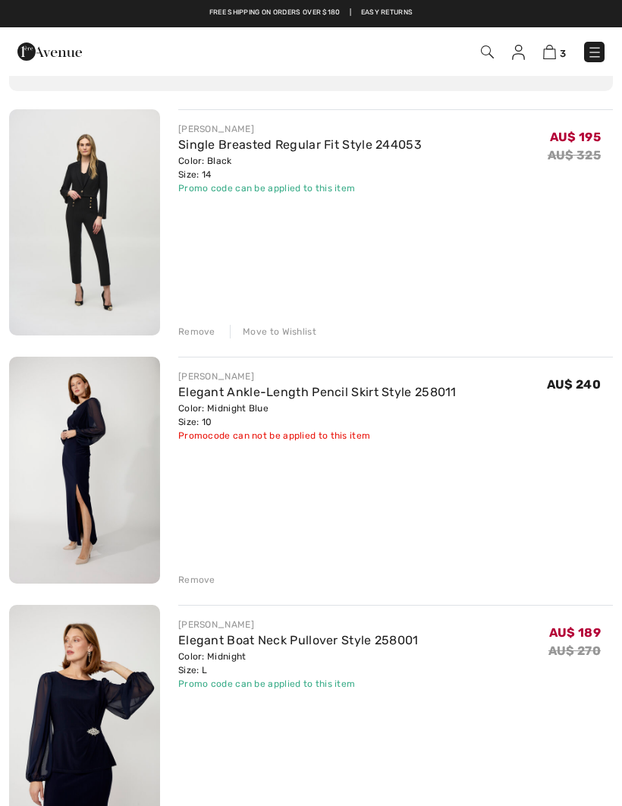
scroll to position [115, 0]
click at [515, 52] on img at bounding box center [518, 52] width 13 height 15
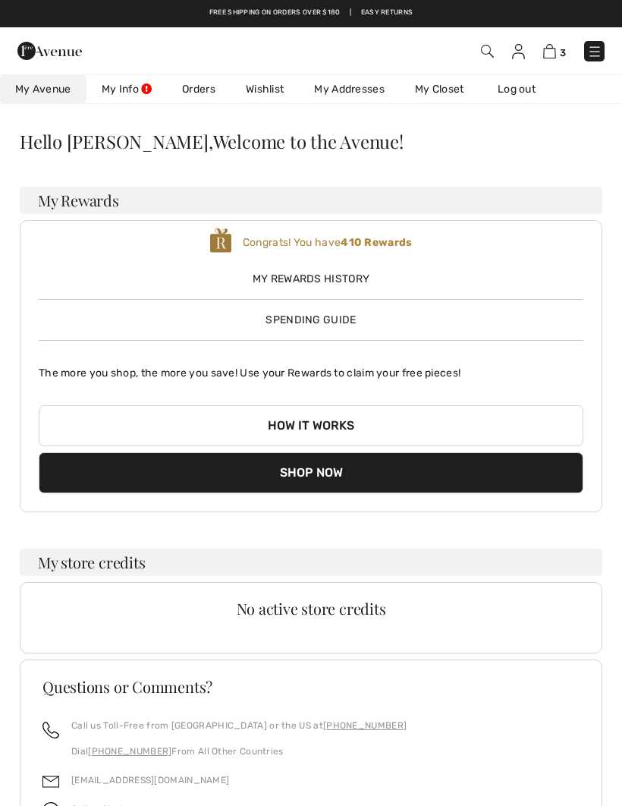
click at [529, 92] on link "Log out" at bounding box center [524, 89] width 83 height 28
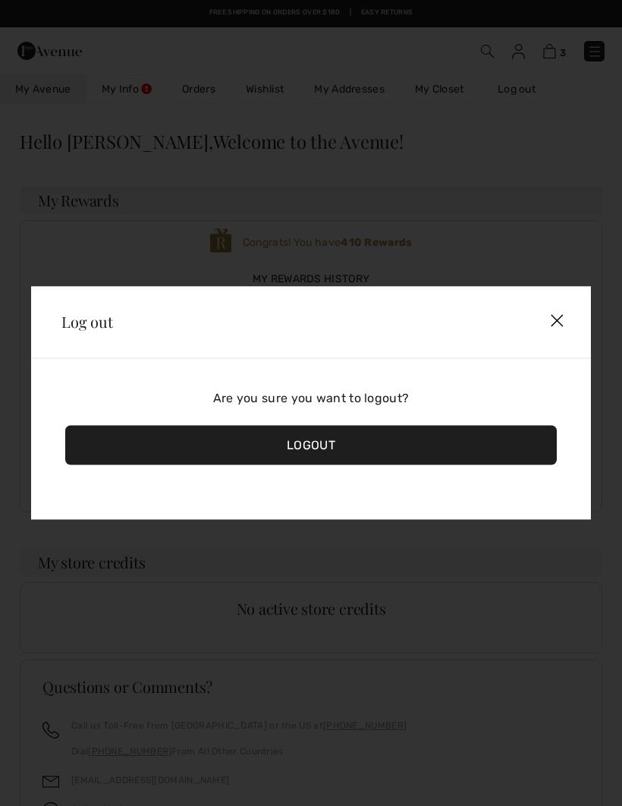
click at [329, 449] on div "Logout" at bounding box center [311, 445] width 492 height 39
click at [327, 442] on div "Logout" at bounding box center [311, 445] width 492 height 39
